Goal: Information Seeking & Learning: Compare options

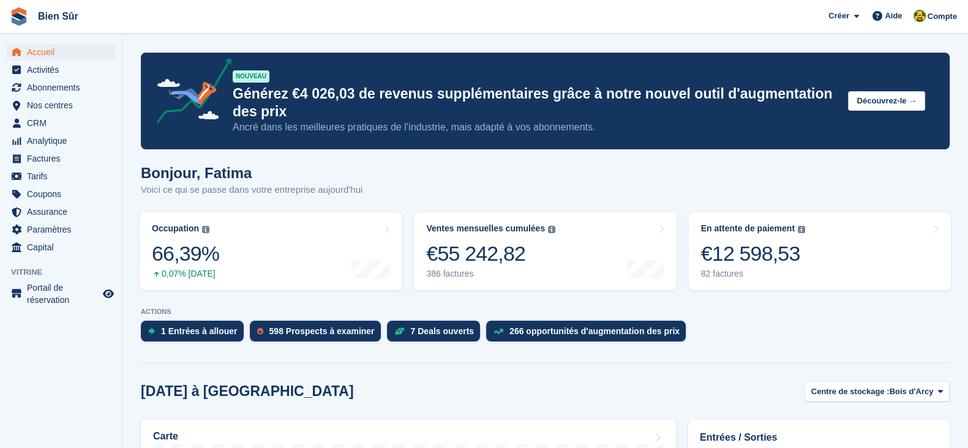
click at [55, 56] on span "Accueil" at bounding box center [63, 51] width 73 height 17
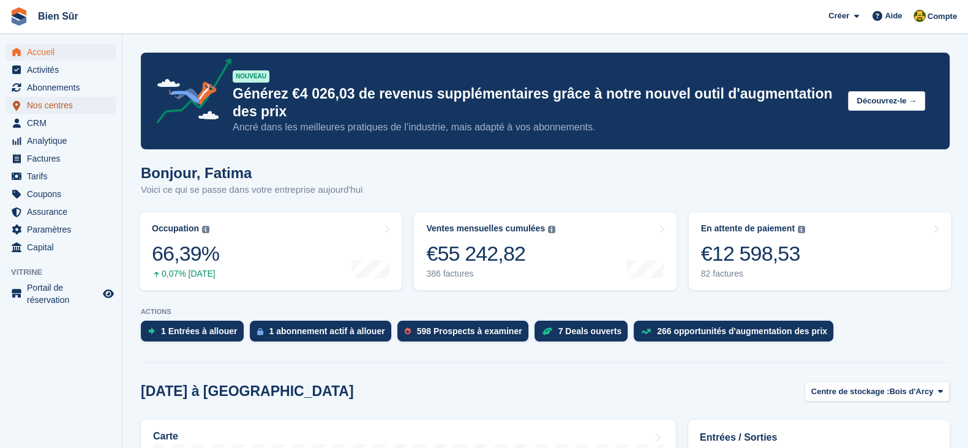
click at [61, 110] on span "Nos centres" at bounding box center [63, 105] width 73 height 17
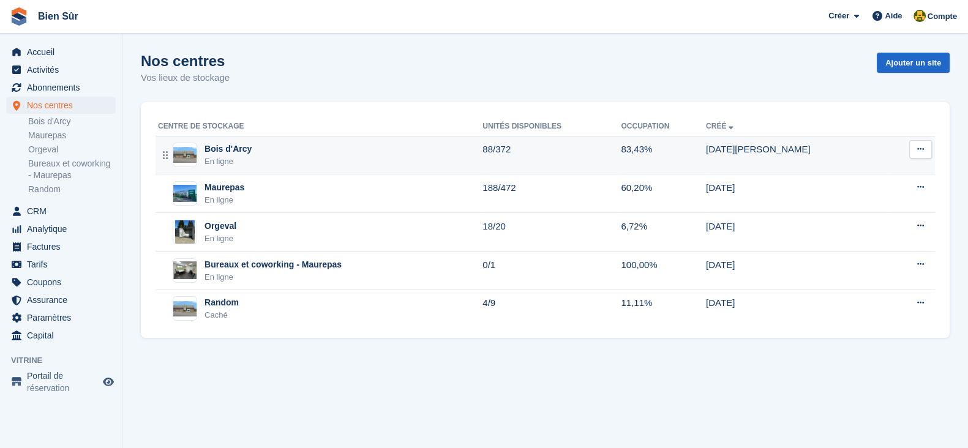
click at [291, 151] on div "Bois d'Arcy En ligne" at bounding box center [320, 155] width 324 height 25
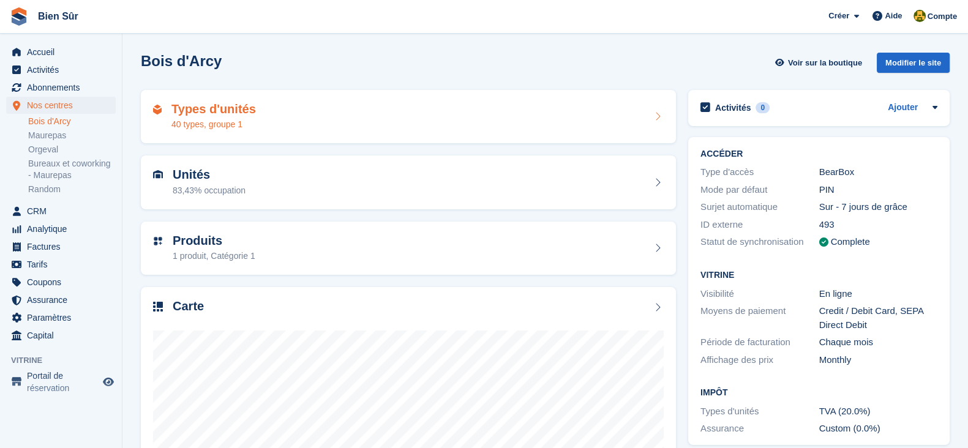
click at [237, 124] on div "40 types, groupe 1" at bounding box center [213, 124] width 84 height 13
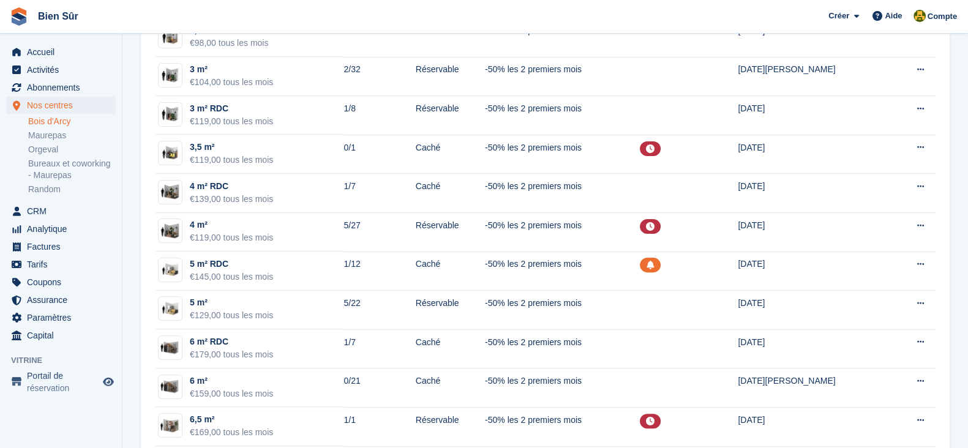
scroll to position [459, 0]
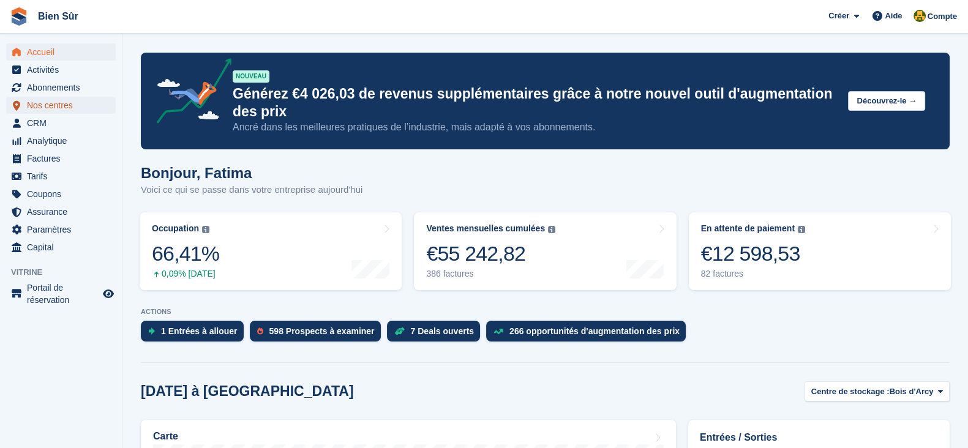
click at [35, 98] on span "Nos centres" at bounding box center [63, 105] width 73 height 17
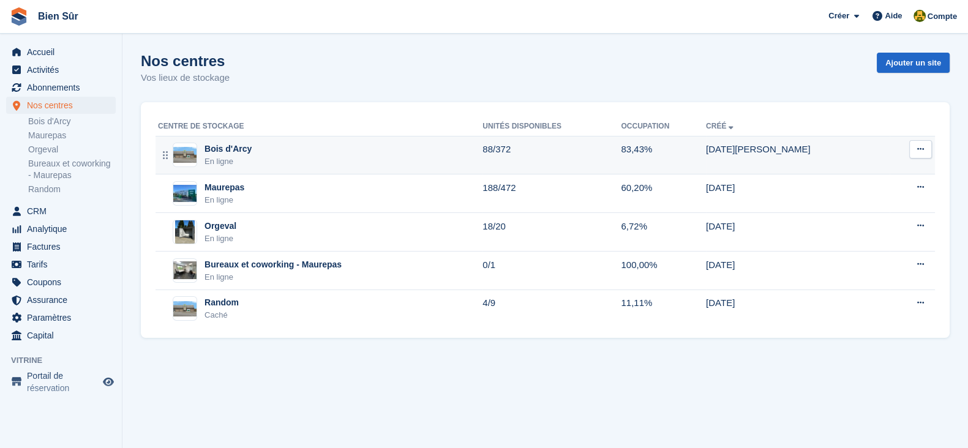
click at [244, 167] on div "En ligne" at bounding box center [227, 161] width 47 height 12
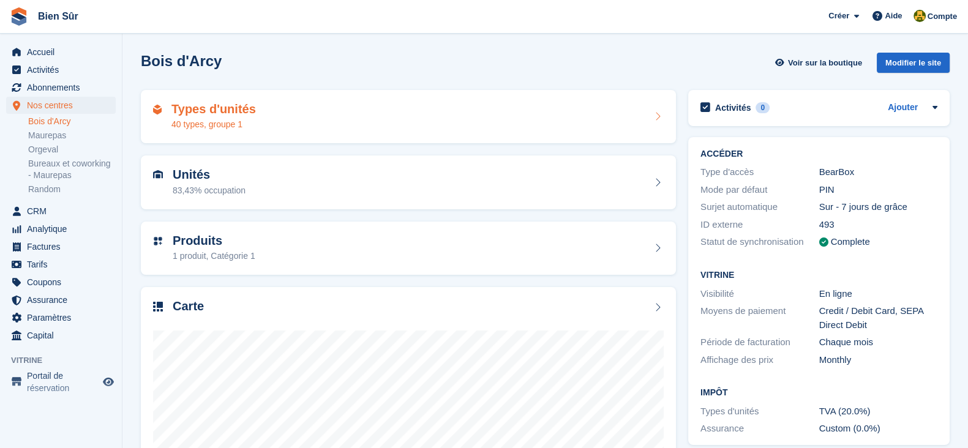
click at [234, 132] on div "Types d'unités 40 types, groupe 1" at bounding box center [408, 117] width 535 height 54
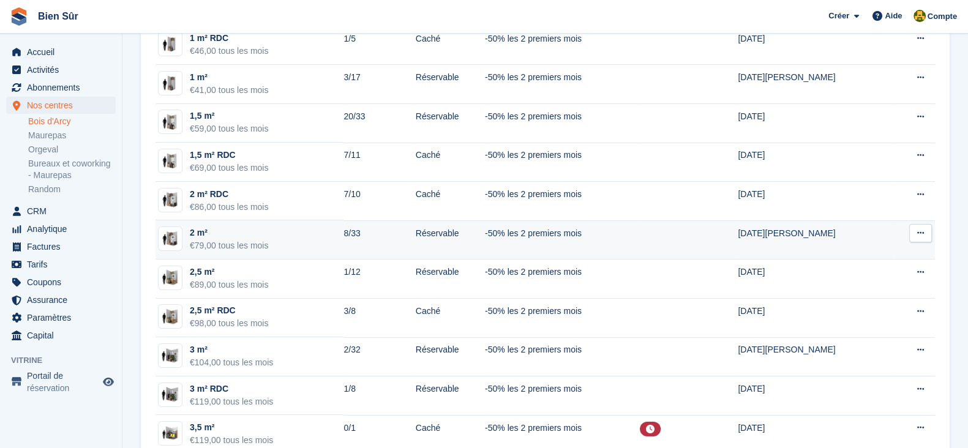
scroll to position [152, 0]
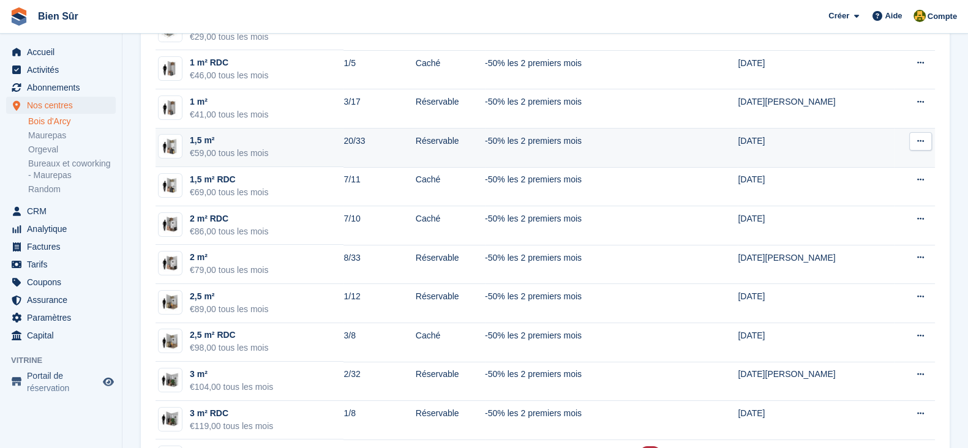
click at [271, 148] on td "1,5 m² €59,00 tous les mois" at bounding box center [249, 148] width 188 height 39
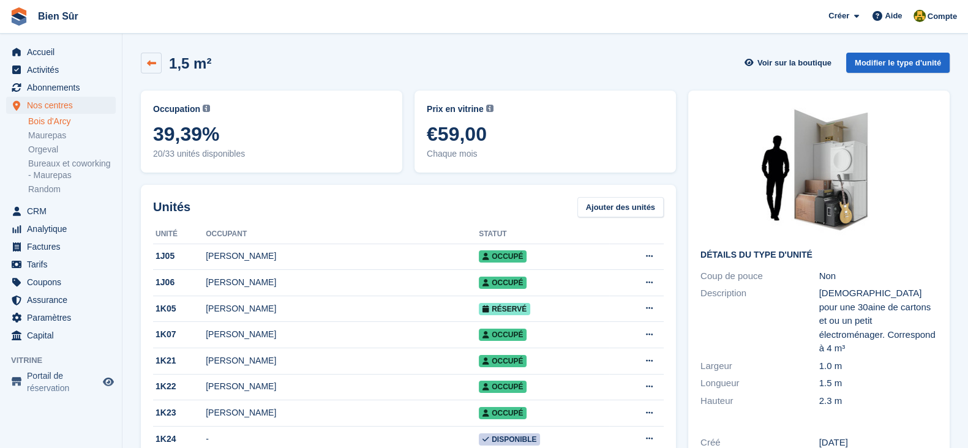
click at [152, 63] on icon at bounding box center [151, 63] width 9 height 9
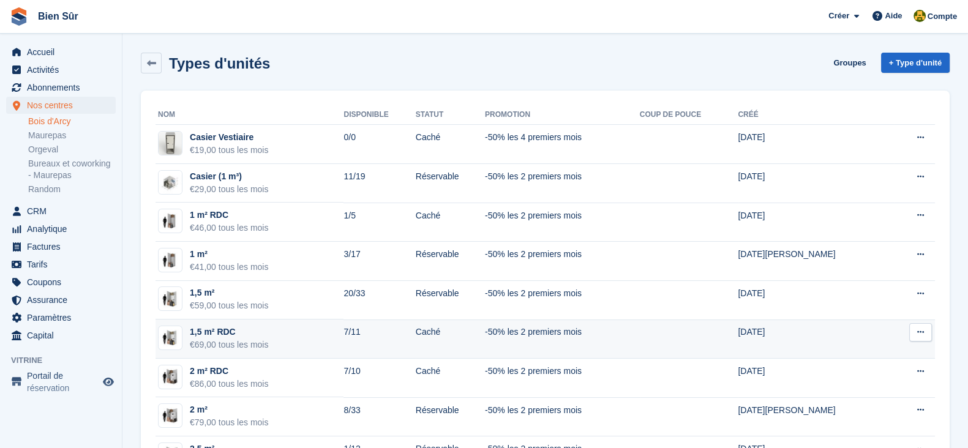
click at [272, 334] on td "1,5 m² RDC €69,00 tous les mois" at bounding box center [249, 339] width 188 height 39
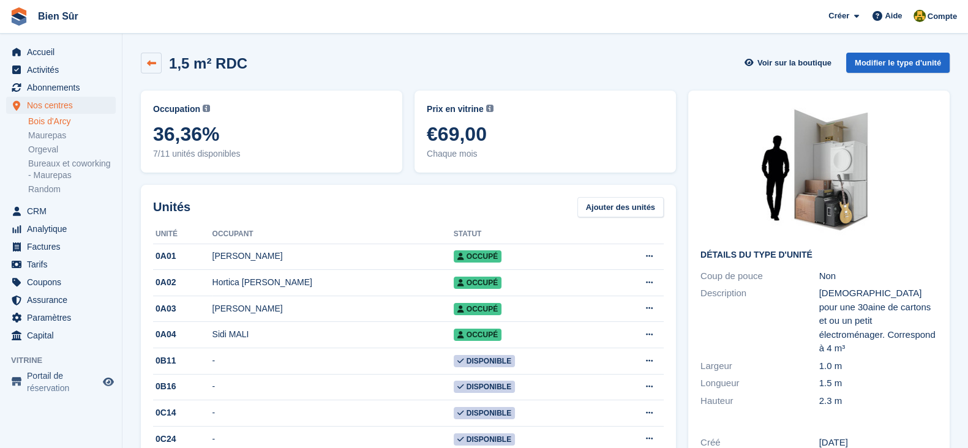
click at [144, 66] on link at bounding box center [151, 63] width 21 height 21
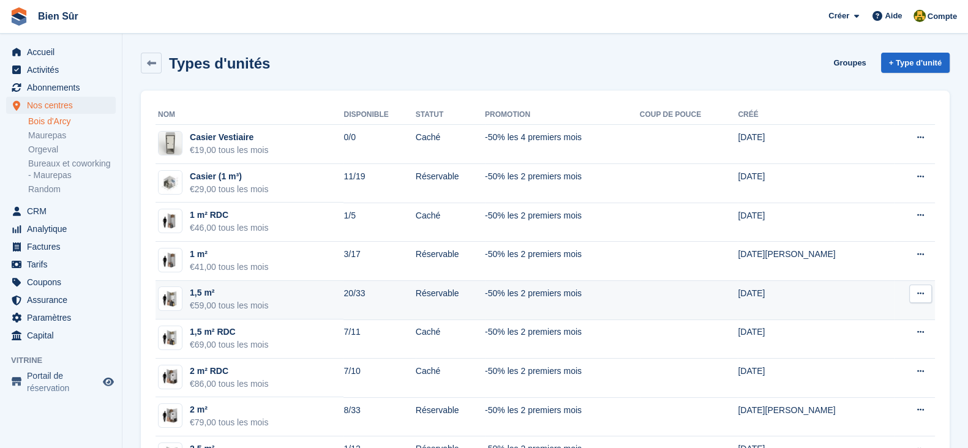
click at [263, 307] on div "€59,00 tous les mois" at bounding box center [229, 305] width 78 height 13
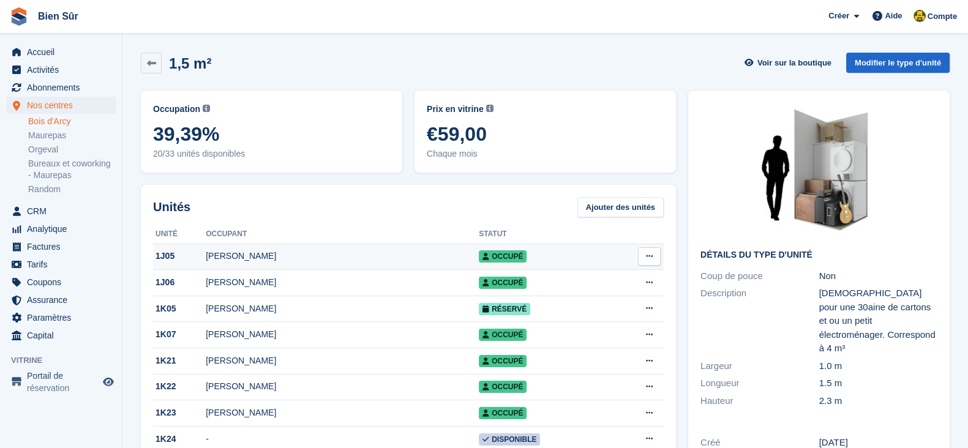
scroll to position [152, 0]
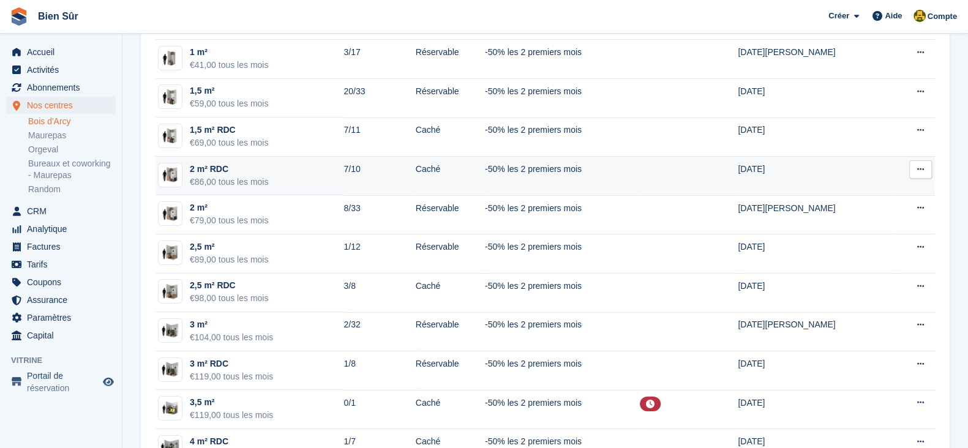
scroll to position [230, 0]
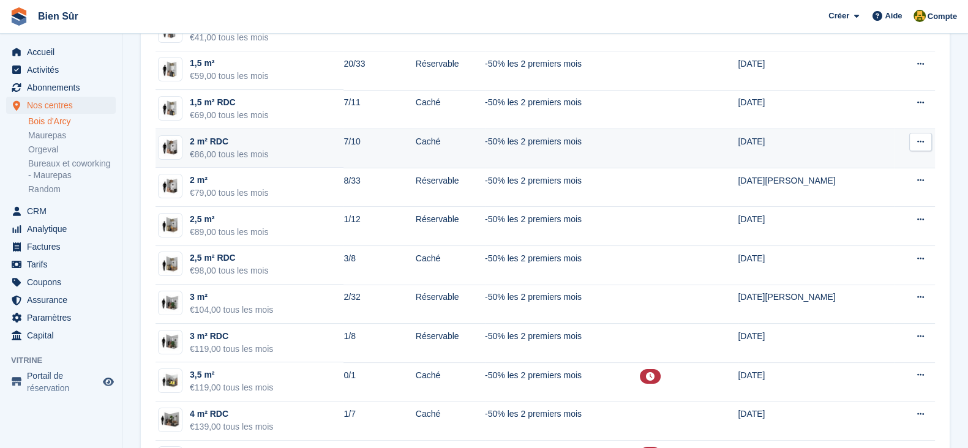
click at [324, 145] on td "2 m² RDC €86,00 tous les mois" at bounding box center [249, 148] width 188 height 39
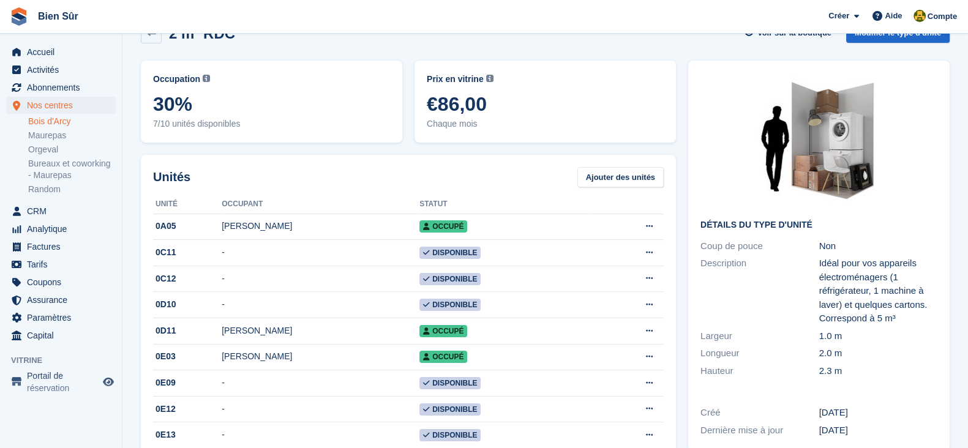
scroll to position [76, 0]
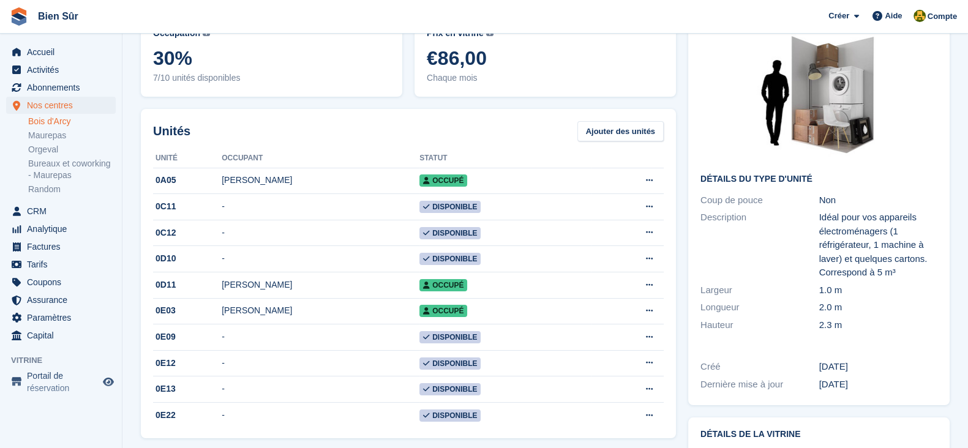
click at [405, 134] on div "Unités Ajouter des unités" at bounding box center [408, 131] width 511 height 20
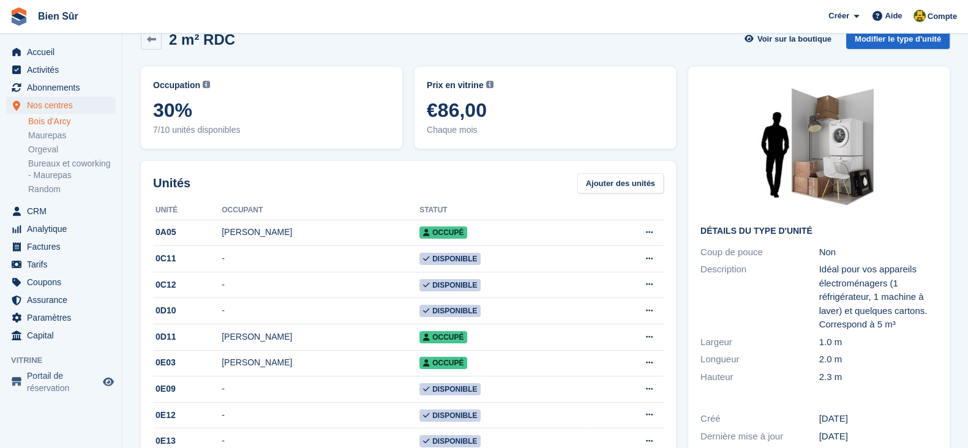
scroll to position [0, 0]
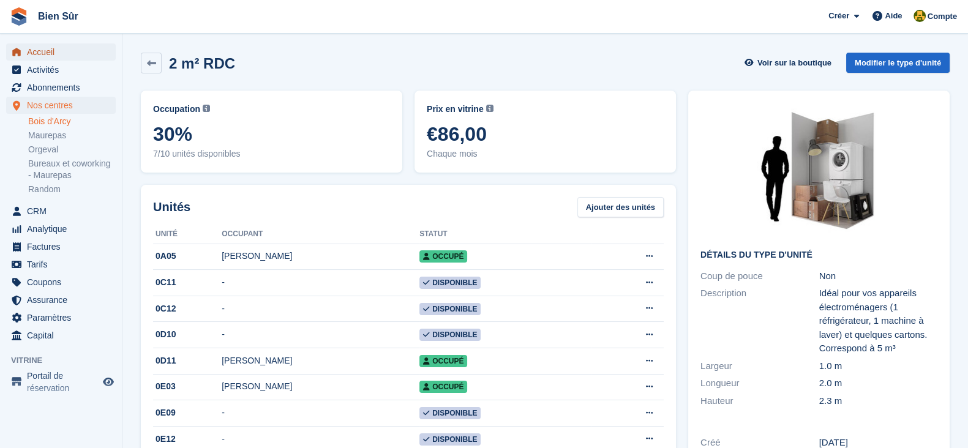
click at [67, 51] on span "Accueil" at bounding box center [63, 51] width 73 height 17
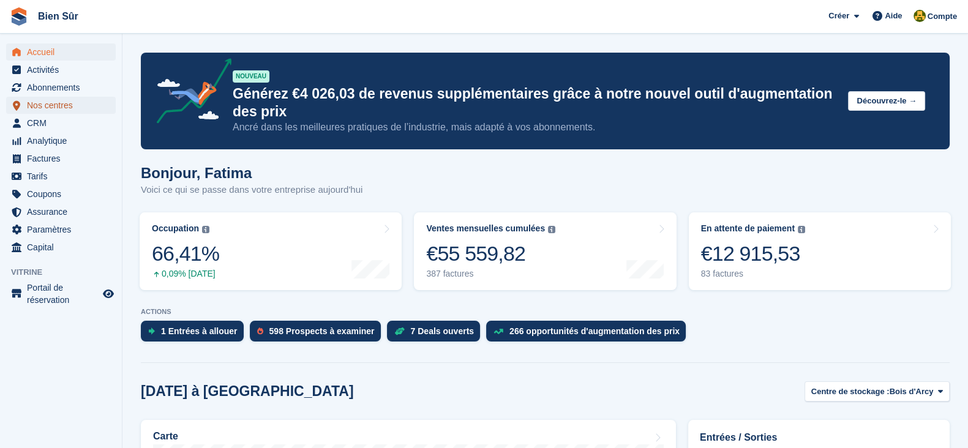
click at [48, 105] on span "Nos centres" at bounding box center [63, 105] width 73 height 17
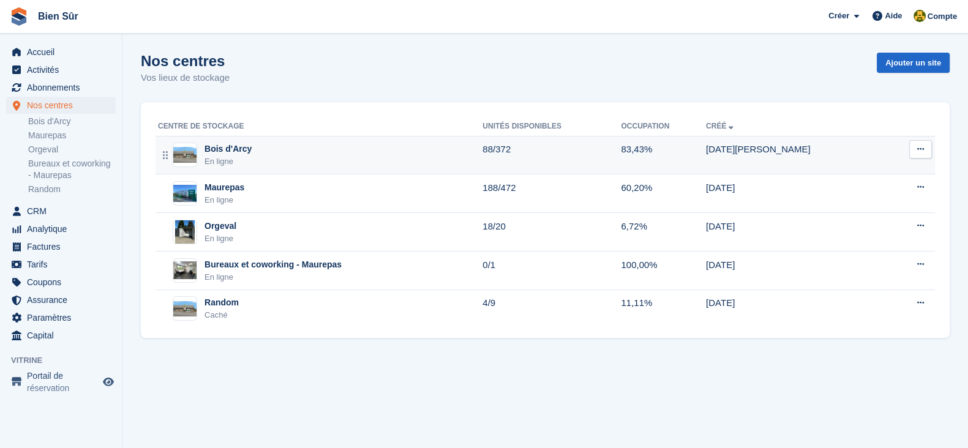
click at [363, 162] on div "Bois d'Arcy En ligne" at bounding box center [320, 155] width 324 height 25
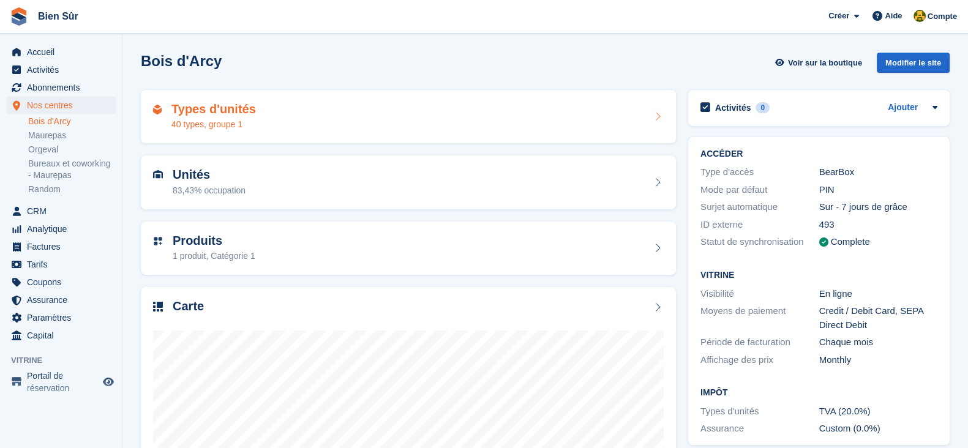
click at [245, 121] on div "40 types, groupe 1" at bounding box center [213, 124] width 84 height 13
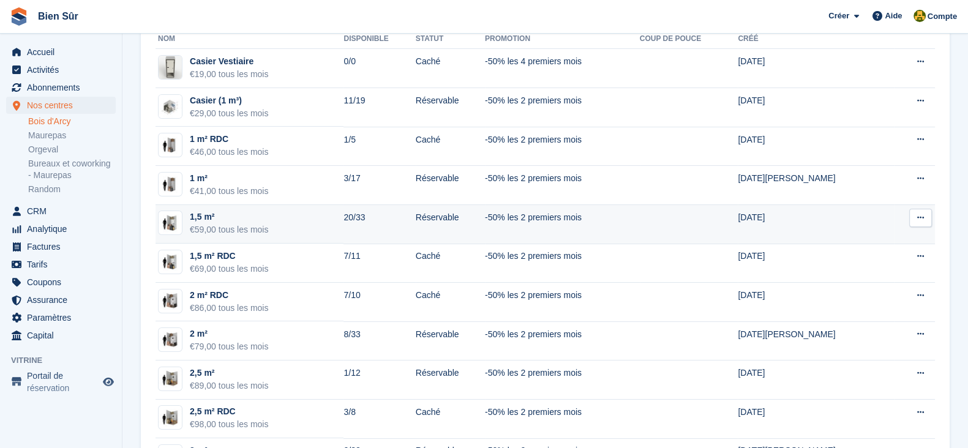
scroll to position [152, 0]
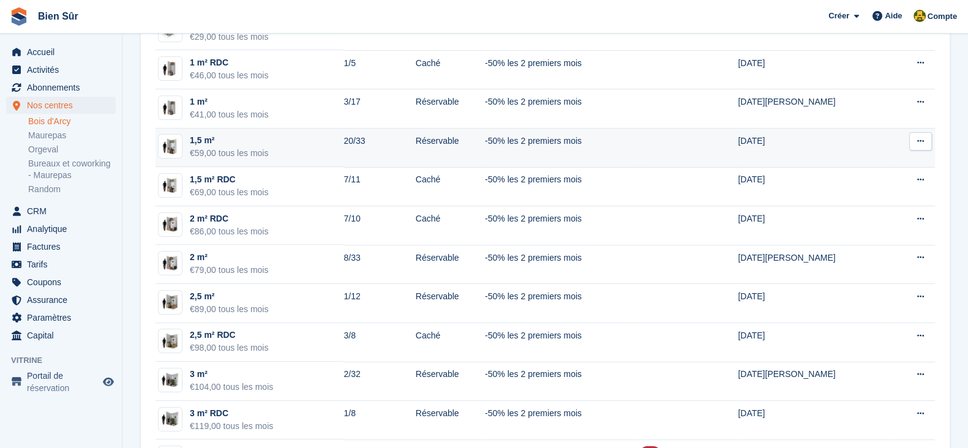
click at [266, 147] on div "€59,00 tous les mois" at bounding box center [229, 153] width 78 height 13
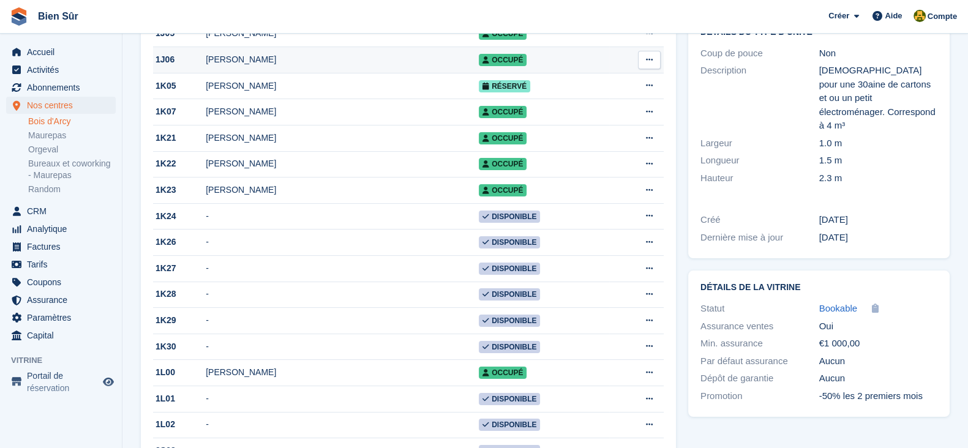
scroll to position [230, 0]
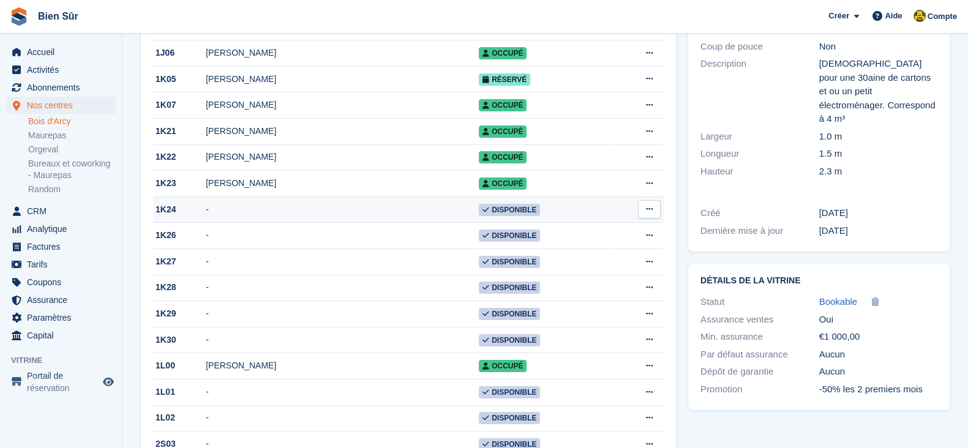
click at [305, 212] on td "-" at bounding box center [342, 210] width 273 height 26
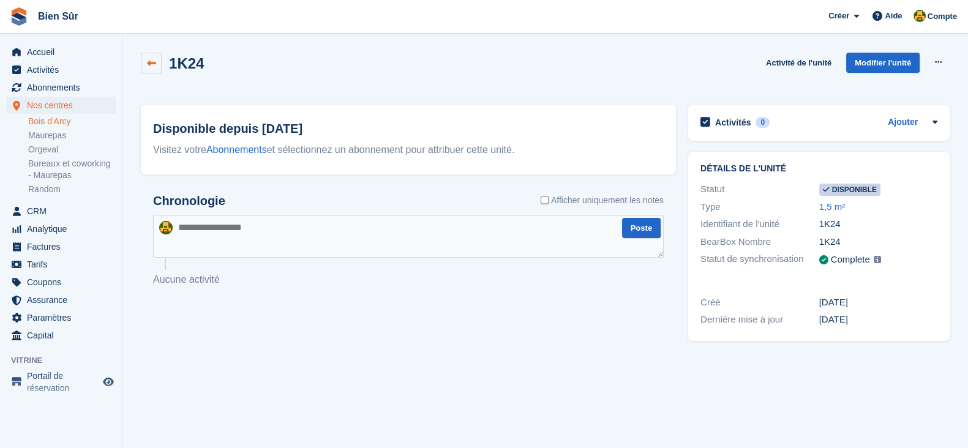
click at [148, 63] on icon at bounding box center [151, 63] width 9 height 9
click at [145, 59] on link at bounding box center [151, 63] width 21 height 21
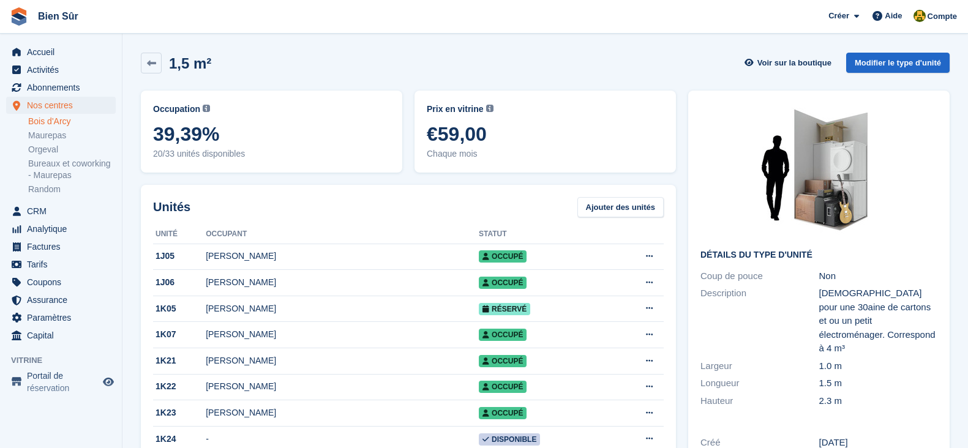
scroll to position [230, 0]
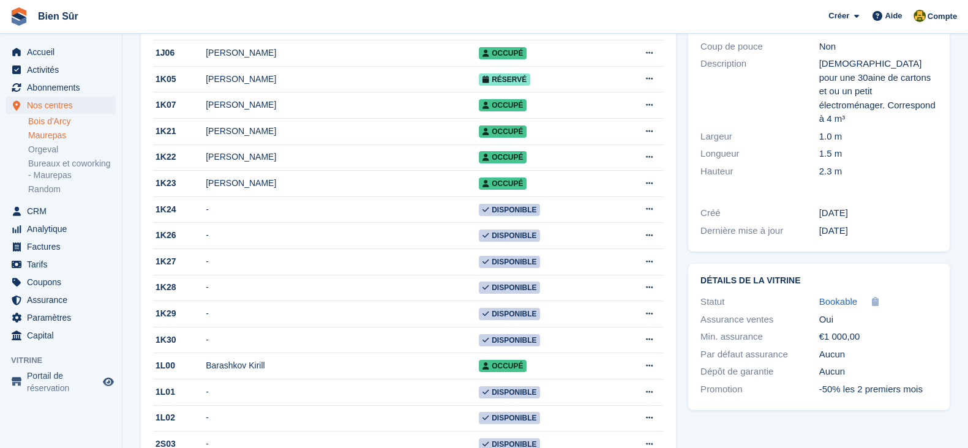
click at [49, 132] on link "Maurepas" at bounding box center [72, 136] width 88 height 12
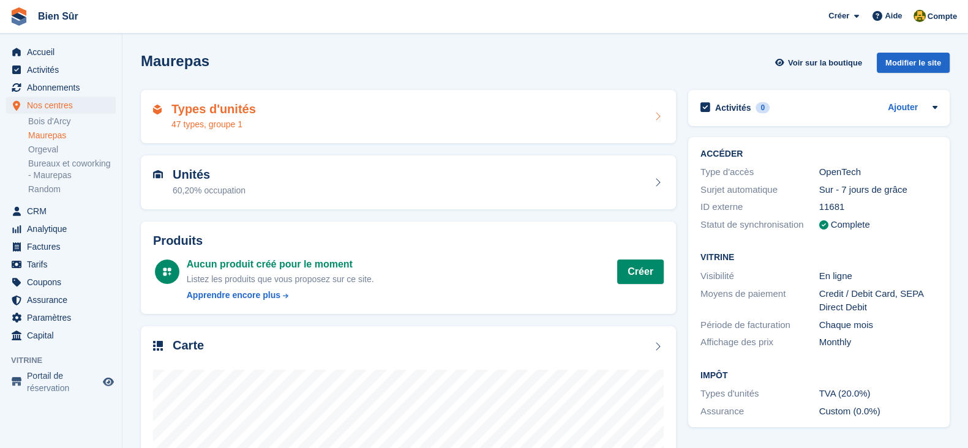
click at [213, 109] on h2 "Types d'unités" at bounding box center [213, 109] width 84 height 14
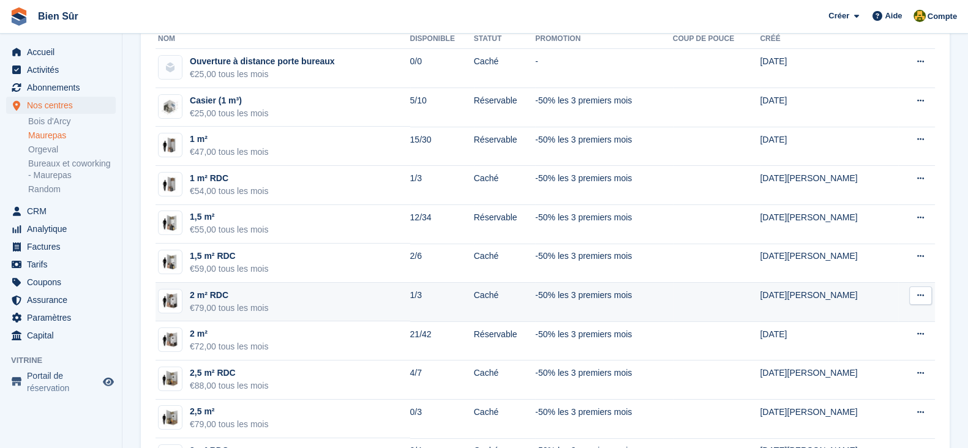
scroll to position [152, 0]
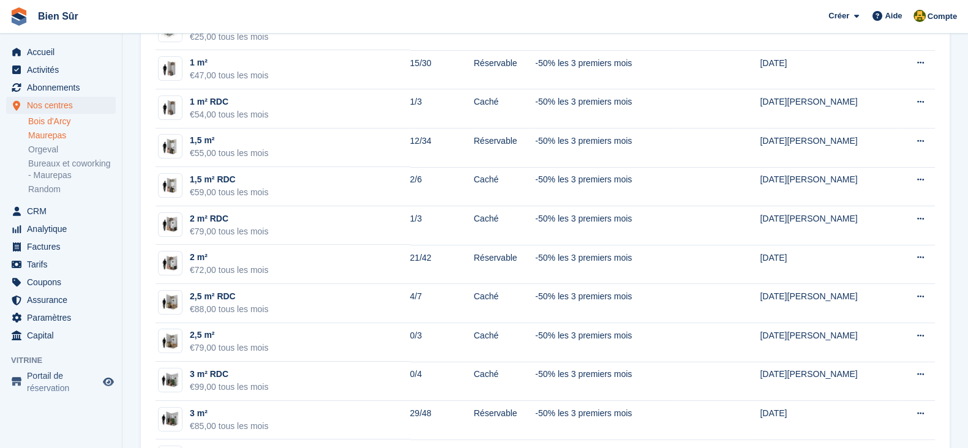
click at [38, 121] on link "Bois d'Arcy" at bounding box center [72, 122] width 88 height 12
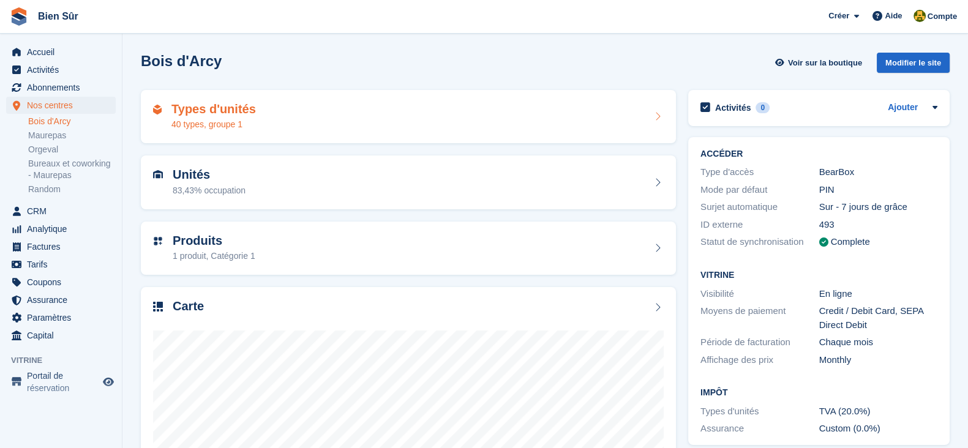
click at [239, 111] on h2 "Types d'unités" at bounding box center [213, 109] width 84 height 14
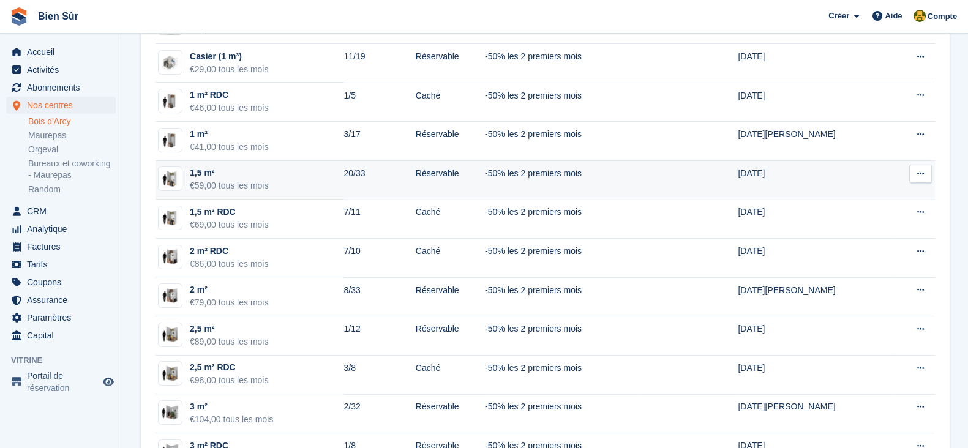
scroll to position [152, 0]
